Goal: Task Accomplishment & Management: Use online tool/utility

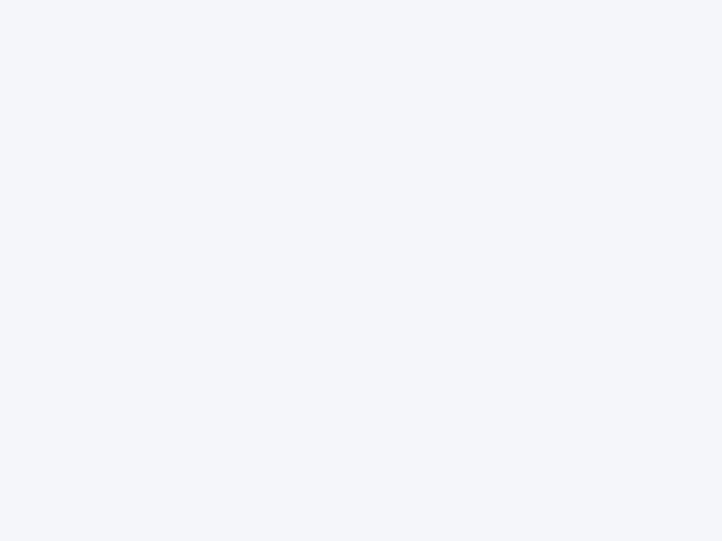
click at [361, 271] on div at bounding box center [361, 270] width 722 height 541
